Goal: Task Accomplishment & Management: Use online tool/utility

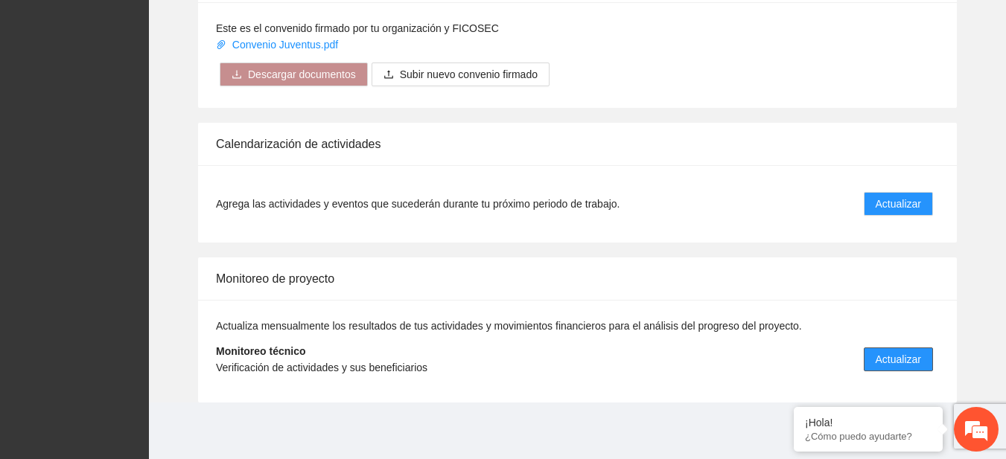
click at [915, 351] on span "Actualizar" at bounding box center [897, 359] width 45 height 16
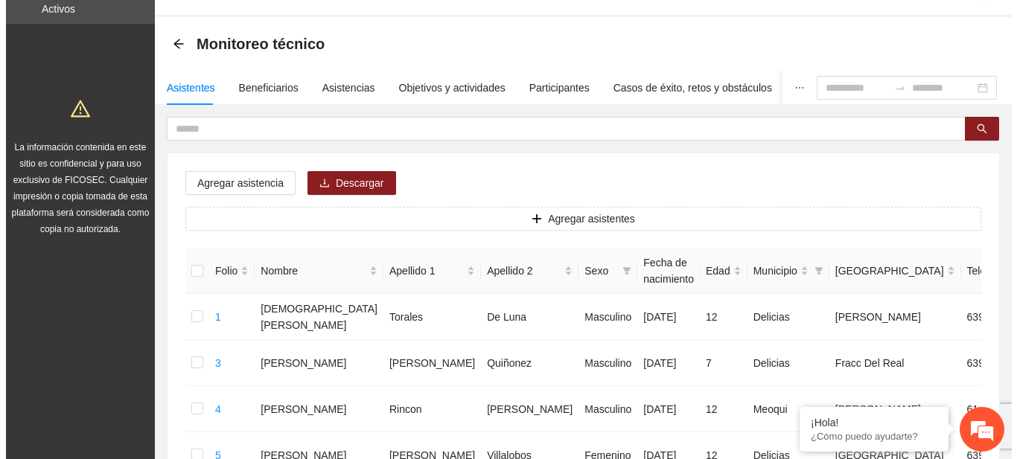
scroll to position [74, 0]
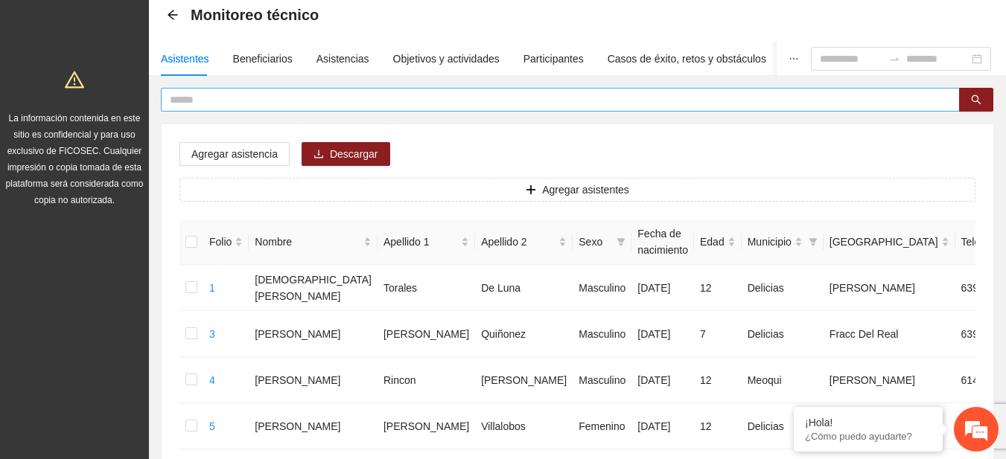
click at [624, 99] on input "text" at bounding box center [554, 100] width 769 height 16
type input "********"
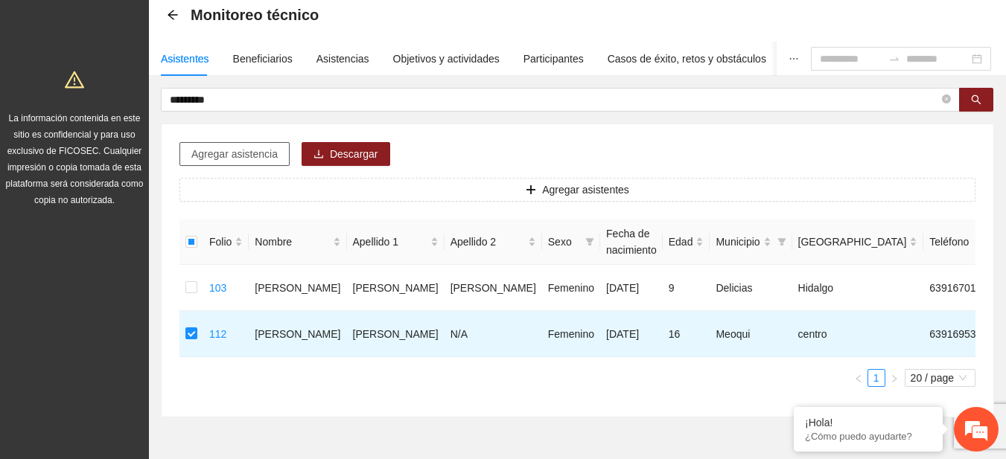
click at [252, 149] on span "Agregar asistencia" at bounding box center [234, 154] width 86 height 16
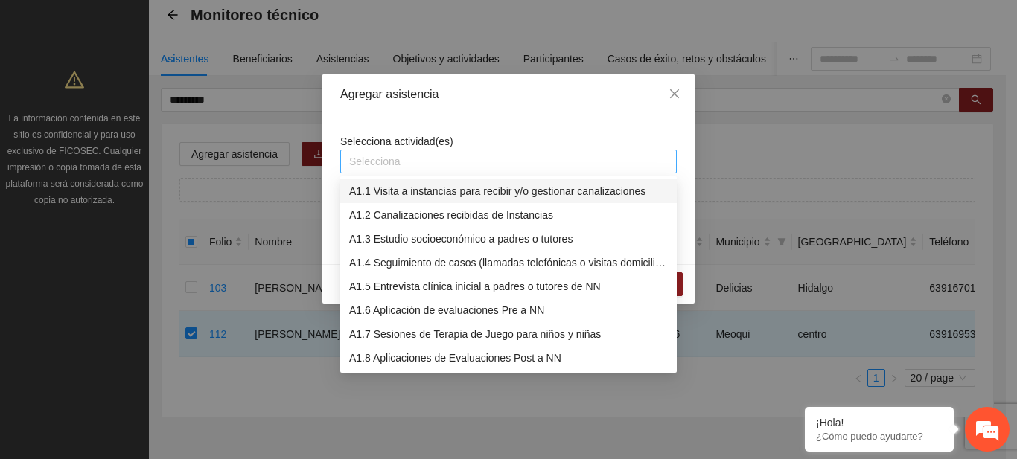
click at [368, 151] on div "Selecciona" at bounding box center [508, 162] width 336 height 24
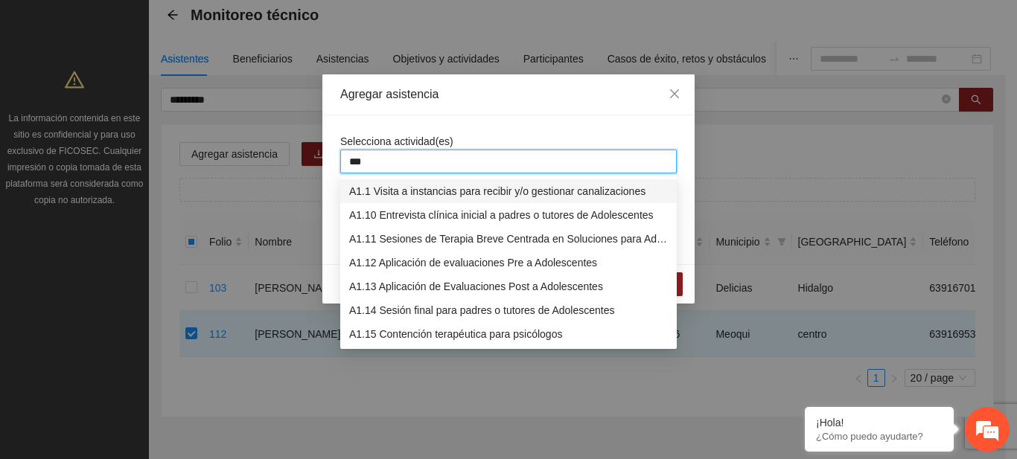
type input "****"
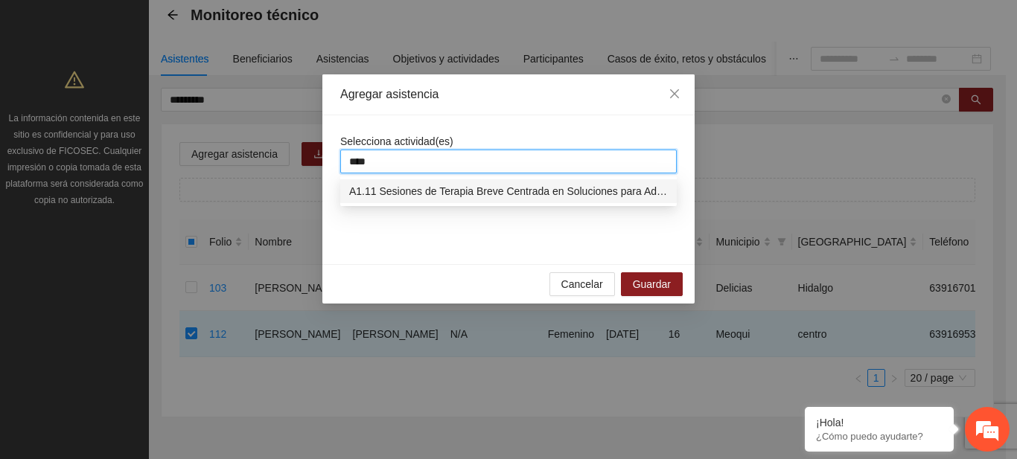
click at [388, 188] on div "A1.11 Sesiones de Terapia Breve Centrada en Soluciones para Adolescentes" at bounding box center [508, 191] width 319 height 16
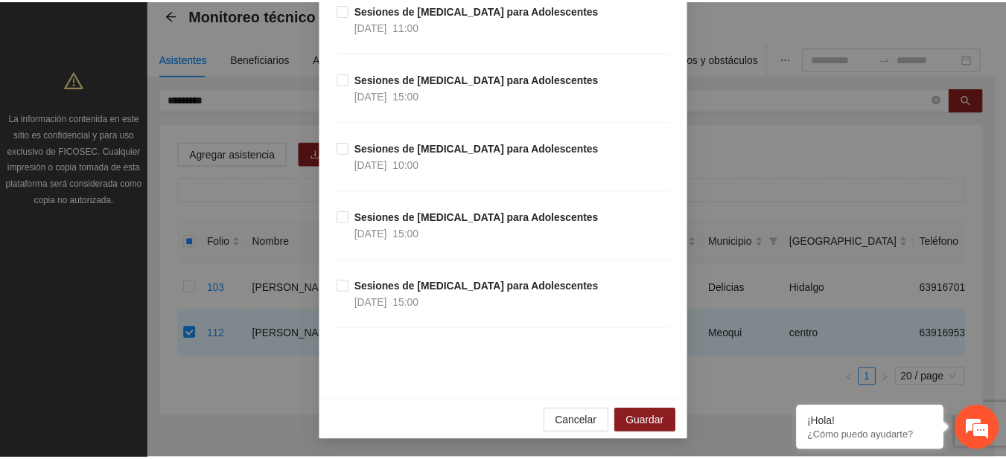
scroll to position [22647, 0]
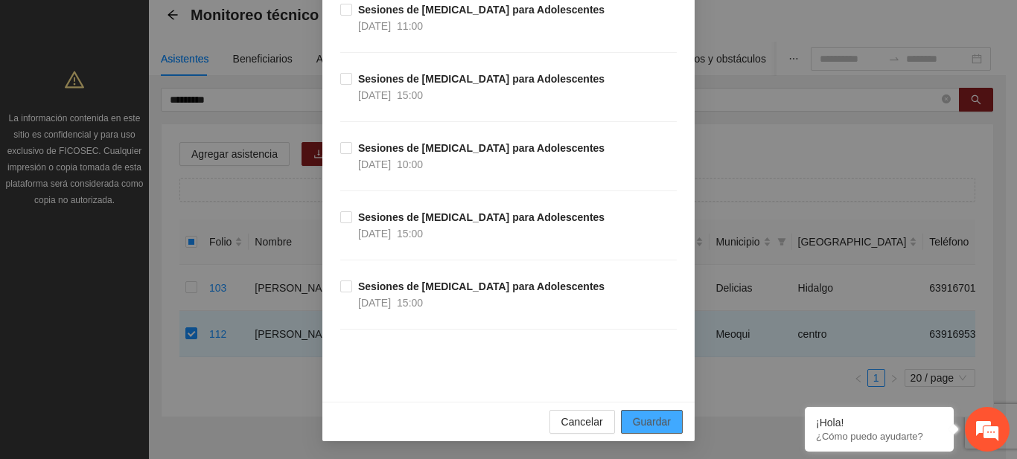
click at [659, 416] on span "Guardar" at bounding box center [652, 422] width 38 height 16
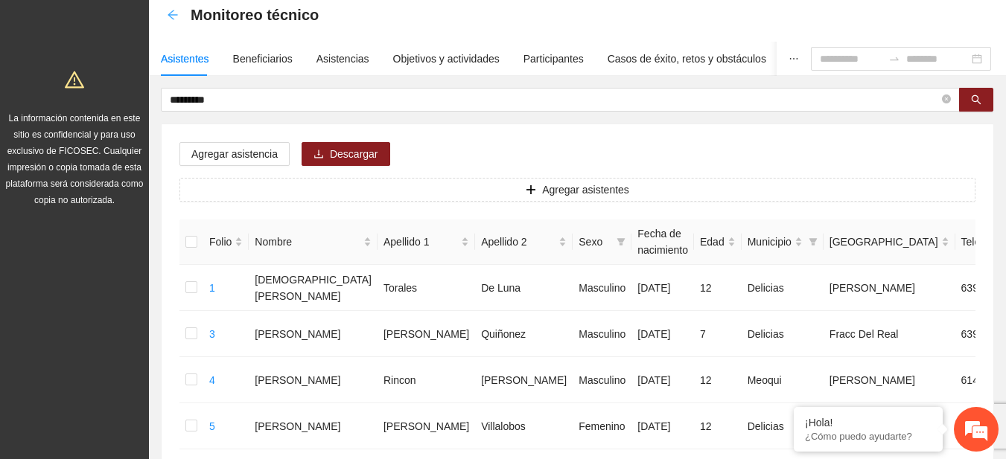
click at [177, 15] on icon "arrow-left" at bounding box center [172, 15] width 10 height 10
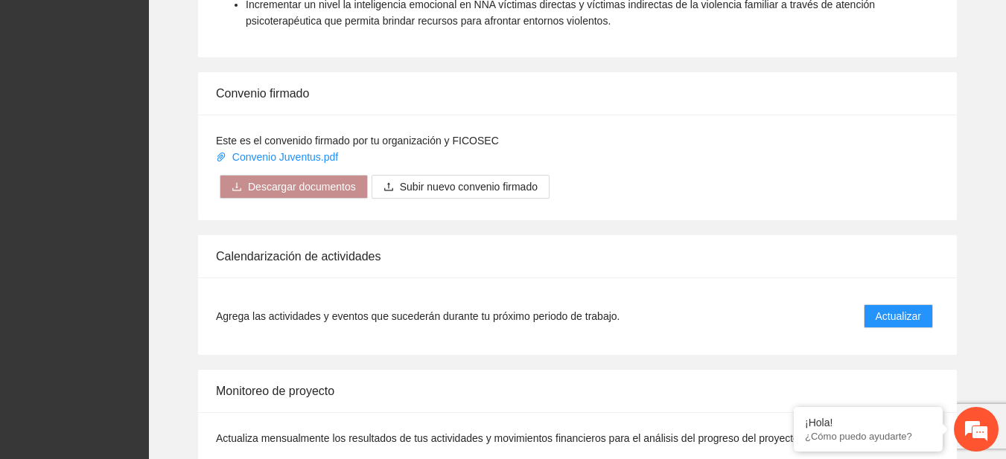
scroll to position [1108, 0]
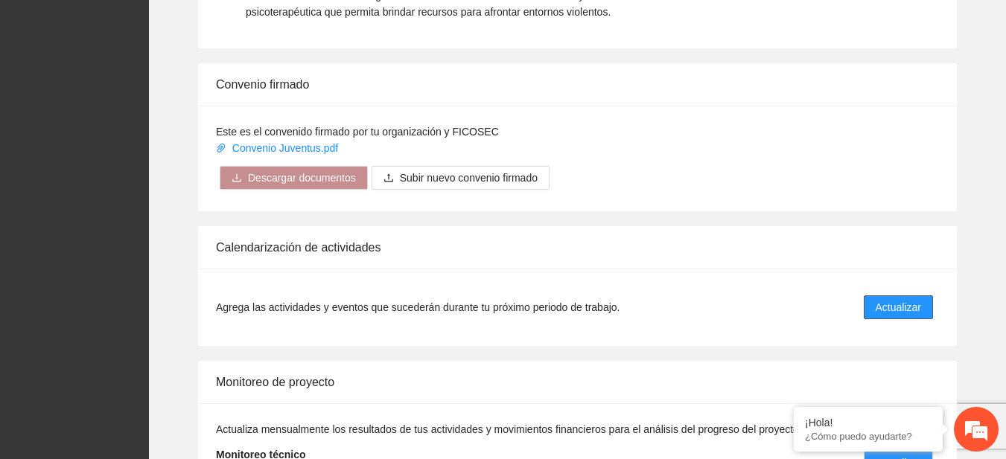
click at [908, 296] on button "Actualizar" at bounding box center [897, 307] width 69 height 24
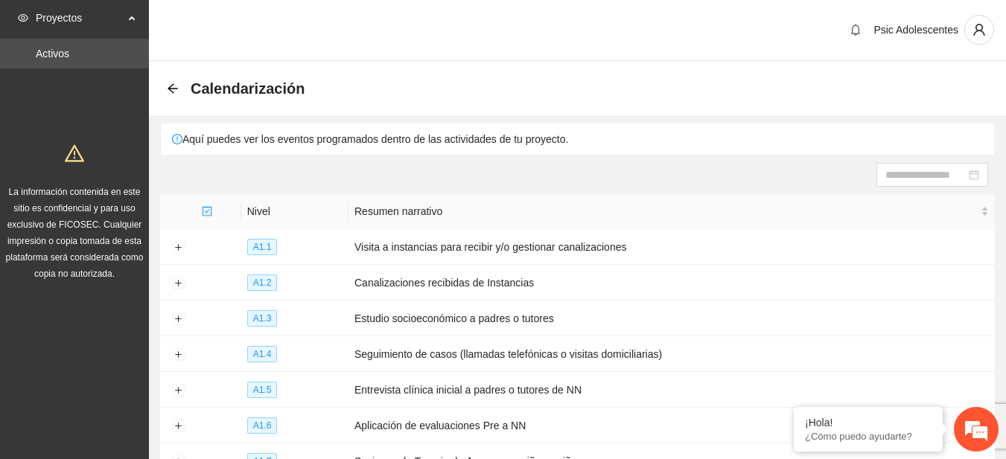
scroll to position [240, 0]
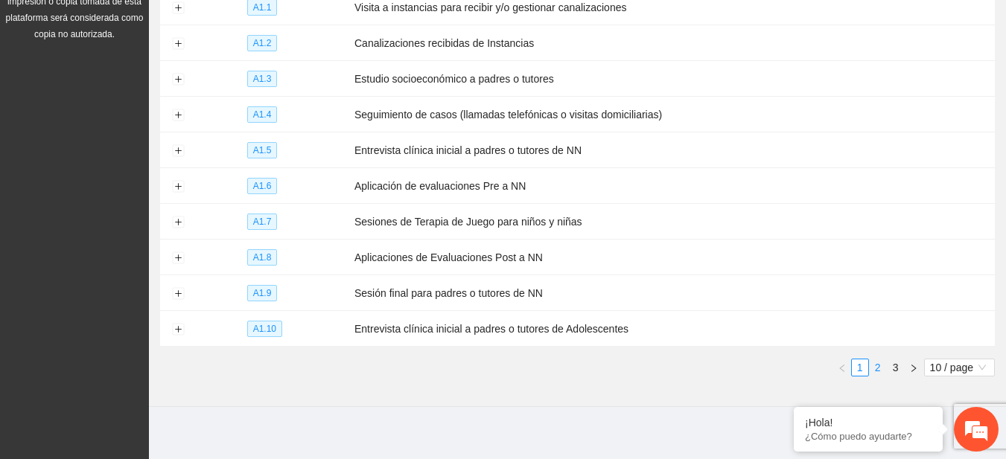
click at [879, 359] on link "2" at bounding box center [877, 367] width 16 height 16
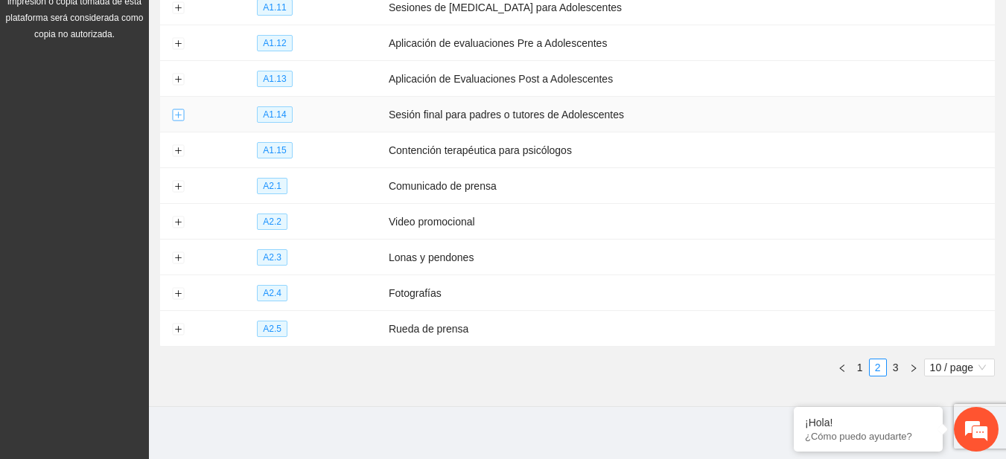
click at [178, 109] on button "Expand row" at bounding box center [178, 115] width 12 height 12
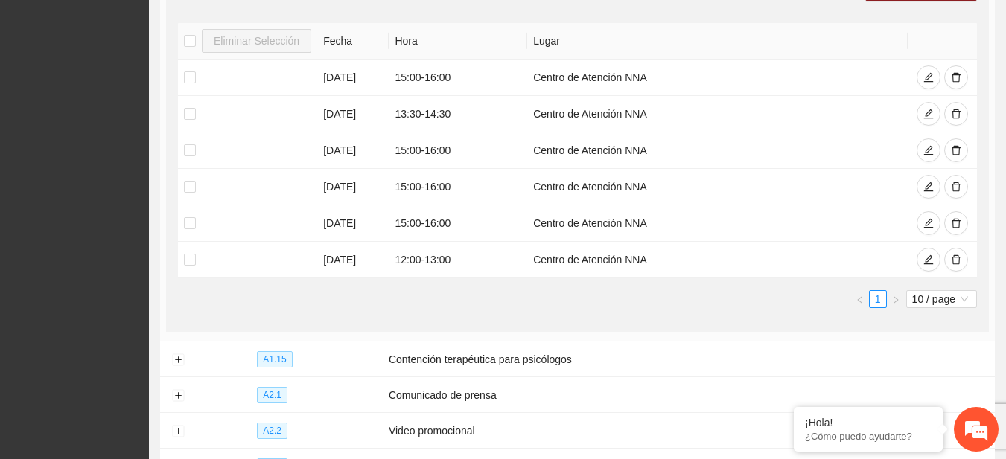
scroll to position [0, 0]
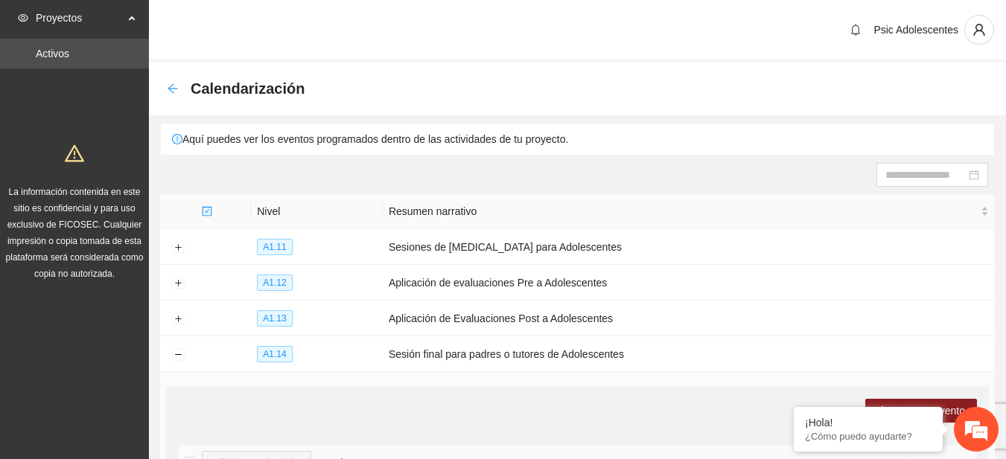
click at [178, 89] on icon "arrow-left" at bounding box center [173, 89] width 12 height 12
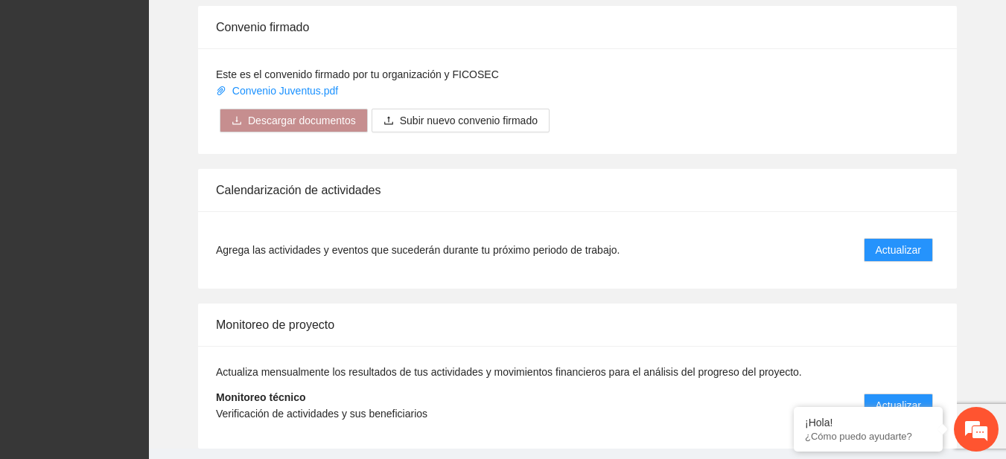
scroll to position [1212, 0]
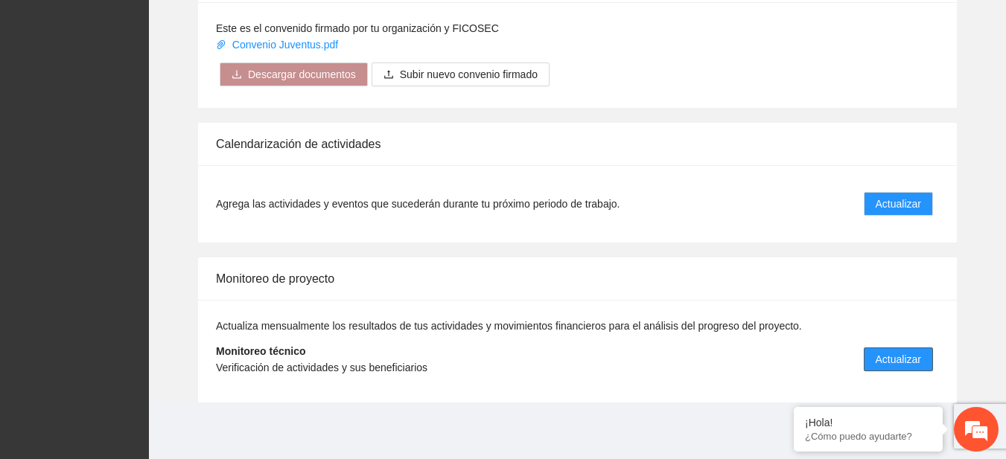
click at [907, 356] on span "Actualizar" at bounding box center [897, 359] width 45 height 16
